Goal: Use online tool/utility: Utilize a website feature to perform a specific function

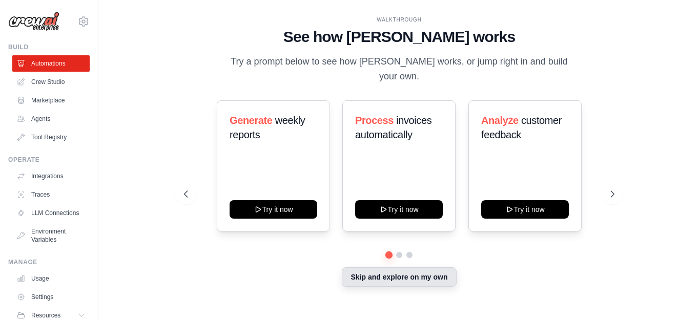
click at [415, 270] on button "Skip and explore on my own" at bounding box center [399, 276] width 114 height 19
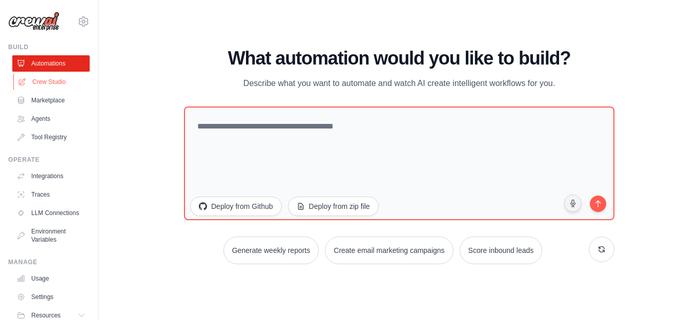
click at [59, 77] on link "Crew Studio" at bounding box center [51, 82] width 77 height 16
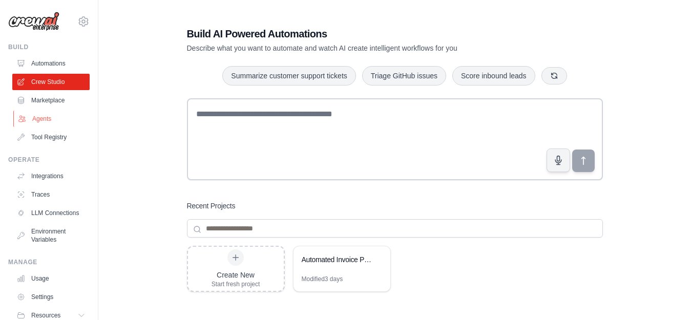
click at [50, 117] on link "Agents" at bounding box center [51, 119] width 77 height 16
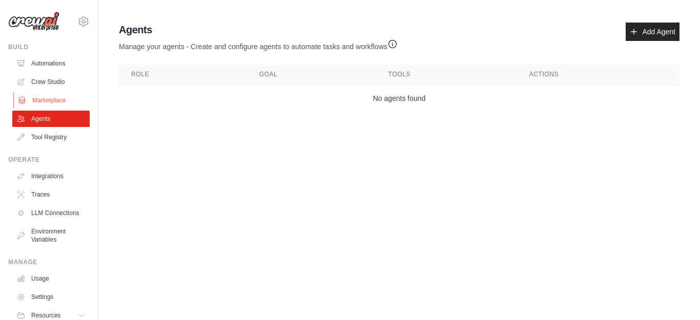
click at [56, 99] on link "Marketplace" at bounding box center [51, 100] width 77 height 16
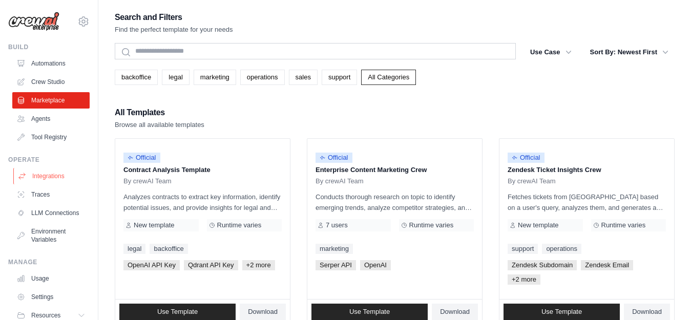
click at [66, 179] on link "Integrations" at bounding box center [51, 176] width 77 height 16
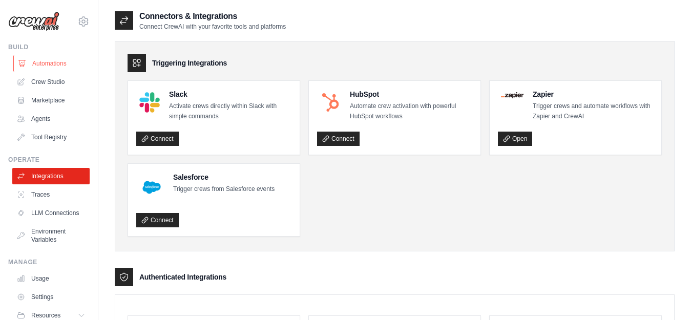
click at [50, 63] on link "Automations" at bounding box center [51, 63] width 77 height 16
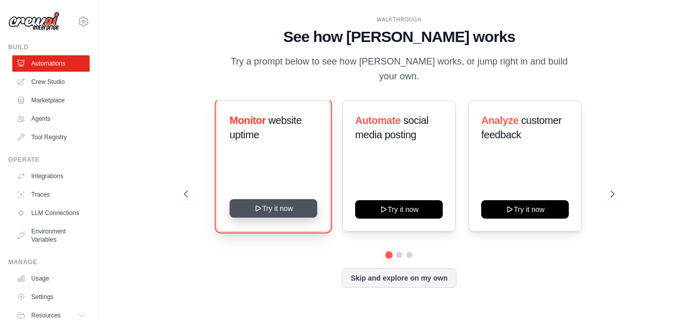
click at [268, 199] on button "Try it now" at bounding box center [273, 208] width 88 height 18
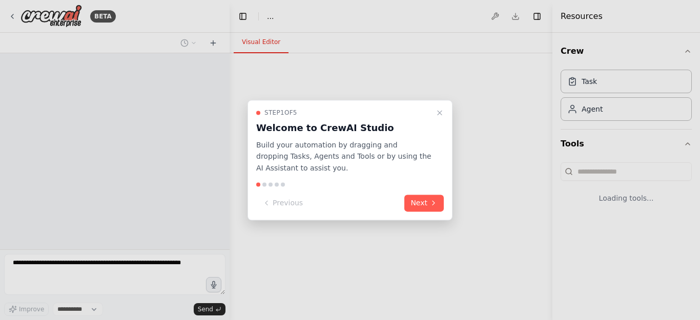
select select "****"
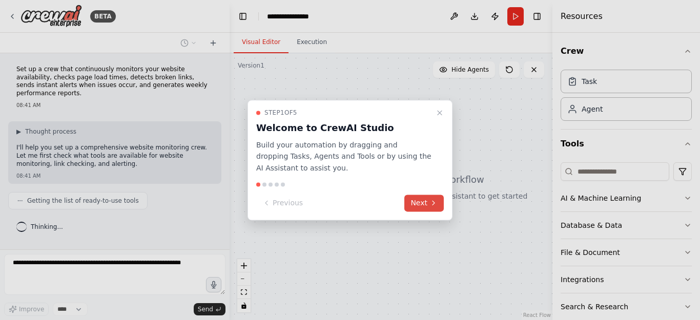
click at [425, 203] on button "Next" at bounding box center [423, 203] width 39 height 17
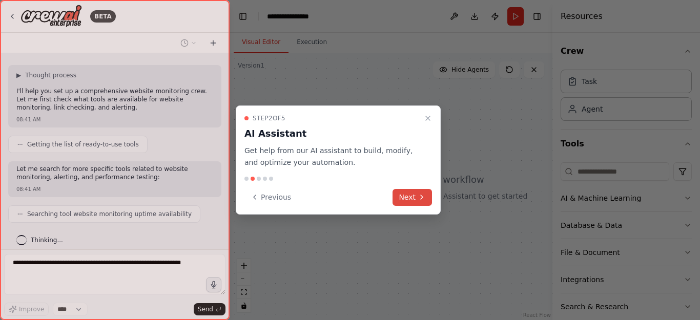
scroll to position [82, 0]
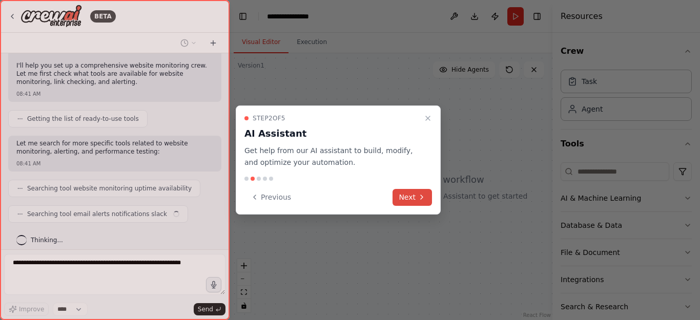
click at [421, 201] on icon at bounding box center [421, 197] width 8 height 8
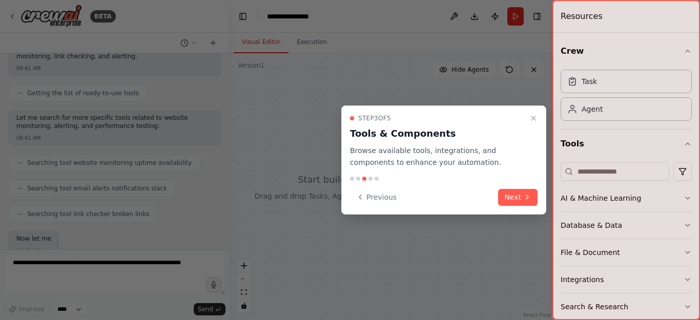
scroll to position [169, 0]
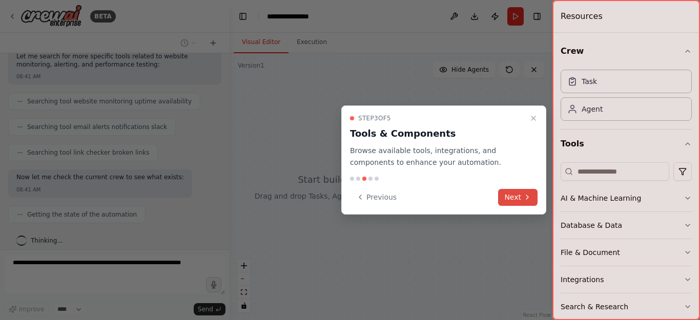
click at [507, 195] on button "Next" at bounding box center [517, 197] width 39 height 17
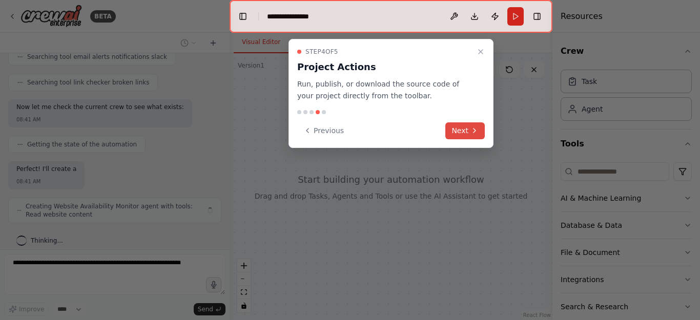
click at [450, 126] on button "Next" at bounding box center [464, 130] width 39 height 17
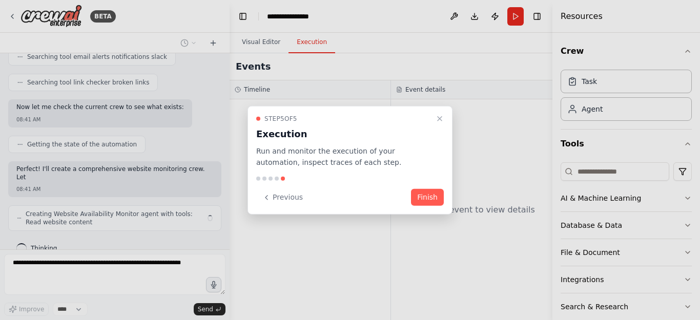
scroll to position [247, 0]
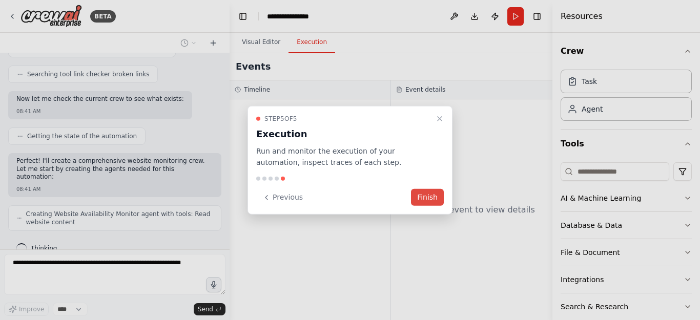
click at [426, 200] on button "Finish" at bounding box center [427, 197] width 33 height 17
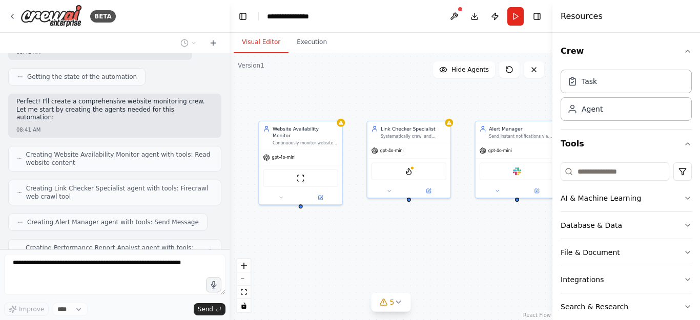
scroll to position [341, 0]
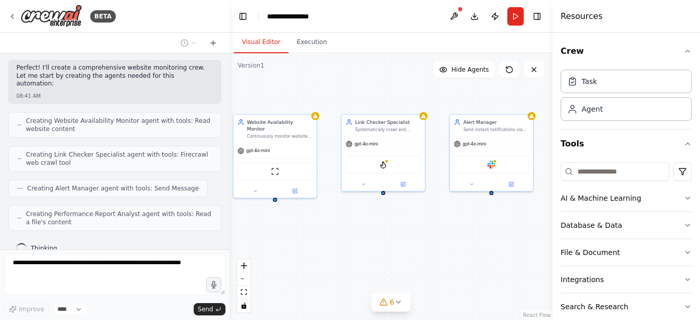
drag, startPoint x: 453, startPoint y: 238, endPoint x: 359, endPoint y: 214, distance: 96.7
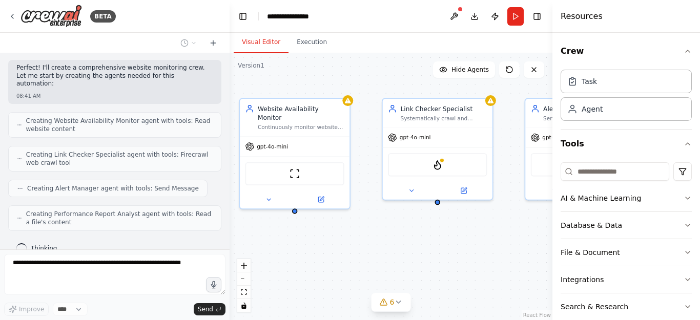
scroll to position [402, 0]
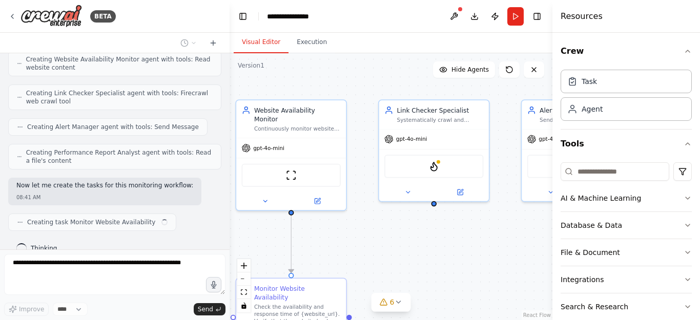
drag, startPoint x: 331, startPoint y: 217, endPoint x: 374, endPoint y: 235, distance: 46.4
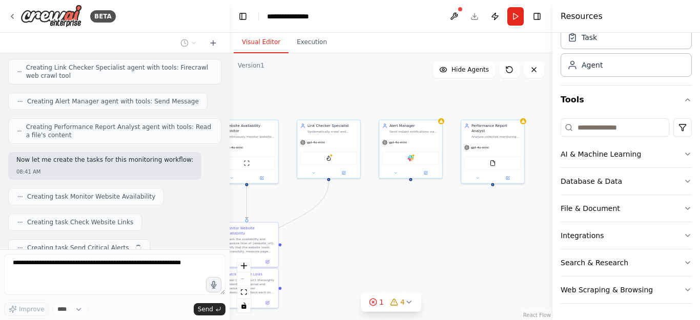
scroll to position [453, 0]
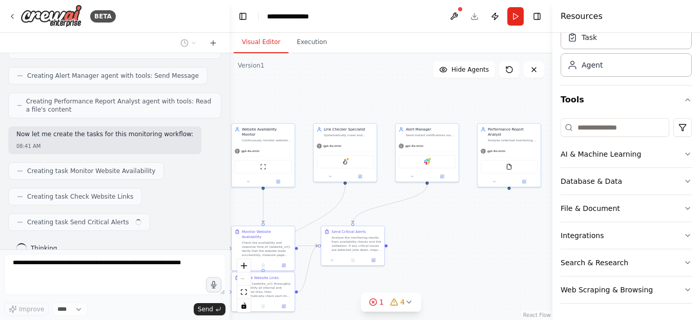
drag, startPoint x: 376, startPoint y: 243, endPoint x: 337, endPoint y: 222, distance: 45.1
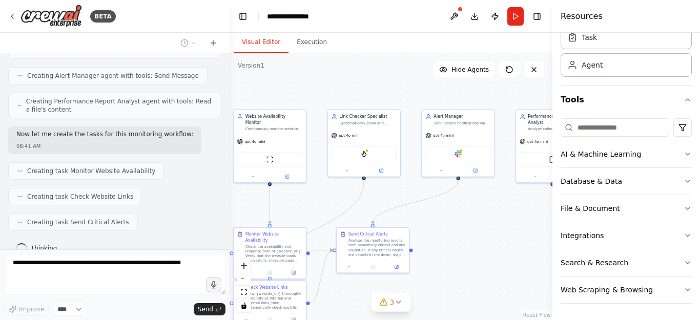
drag, startPoint x: 361, startPoint y: 218, endPoint x: 380, endPoint y: 218, distance: 19.0
click at [517, 20] on button "Run" at bounding box center [515, 16] width 16 height 18
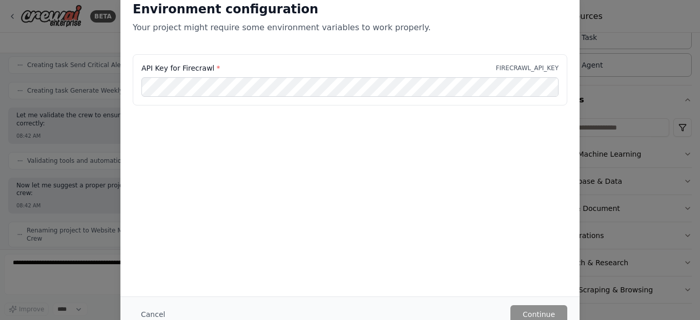
scroll to position [602, 0]
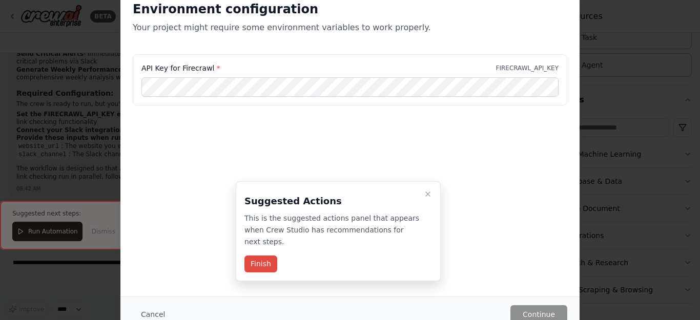
click at [271, 256] on button "Finish" at bounding box center [260, 264] width 33 height 17
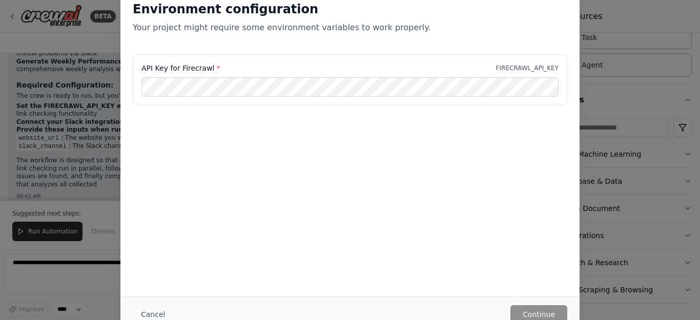
scroll to position [995, 0]
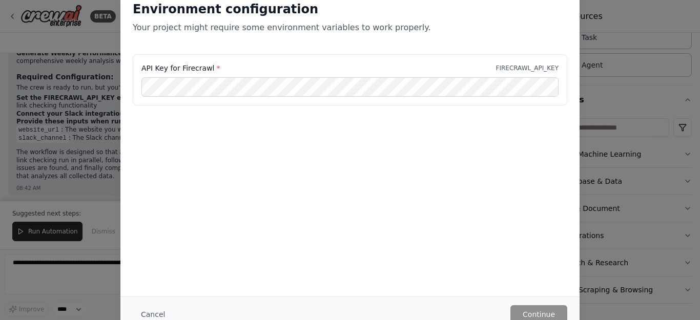
click at [650, 5] on div "Environment configuration Your project might require some environment variables…" at bounding box center [350, 160] width 700 height 320
click at [614, 85] on div "Environment configuration Your project might require some environment variables…" at bounding box center [350, 160] width 700 height 320
click at [574, 99] on div "API Key for Firecrawl * FIRECRAWL_API_KEY" at bounding box center [349, 86] width 459 height 64
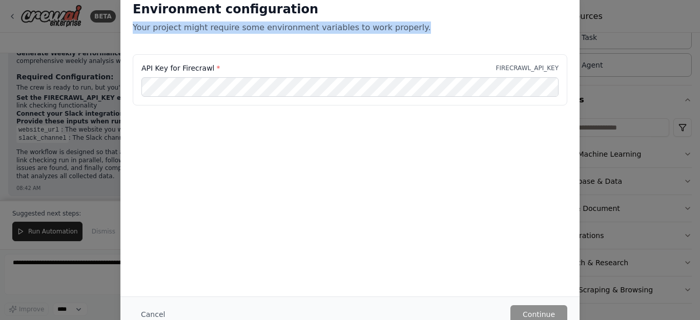
drag, startPoint x: 575, startPoint y: 6, endPoint x: 685, endPoint y: 29, distance: 113.0
click at [685, 29] on div "Environment configuration Your project might require some environment variables…" at bounding box center [350, 160] width 700 height 320
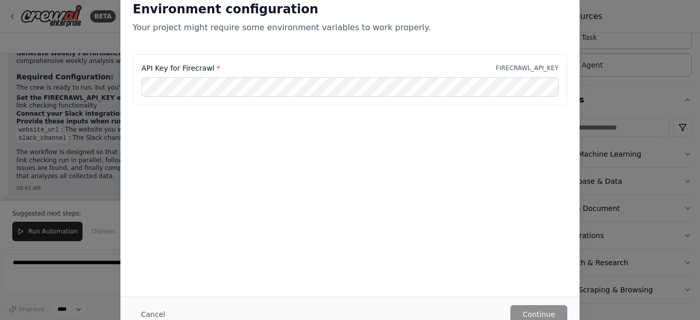
click at [510, 135] on div "API Key for Firecrawl * FIRECRAWL_API_KEY" at bounding box center [349, 105] width 459 height 102
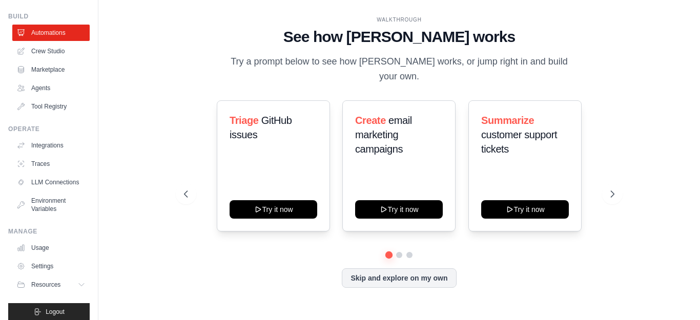
scroll to position [48, 0]
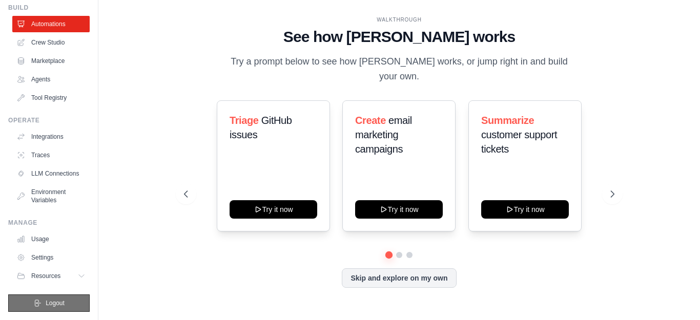
click at [51, 302] on span "Logout" at bounding box center [55, 303] width 19 height 8
